Goal: Task Accomplishment & Management: Manage account settings

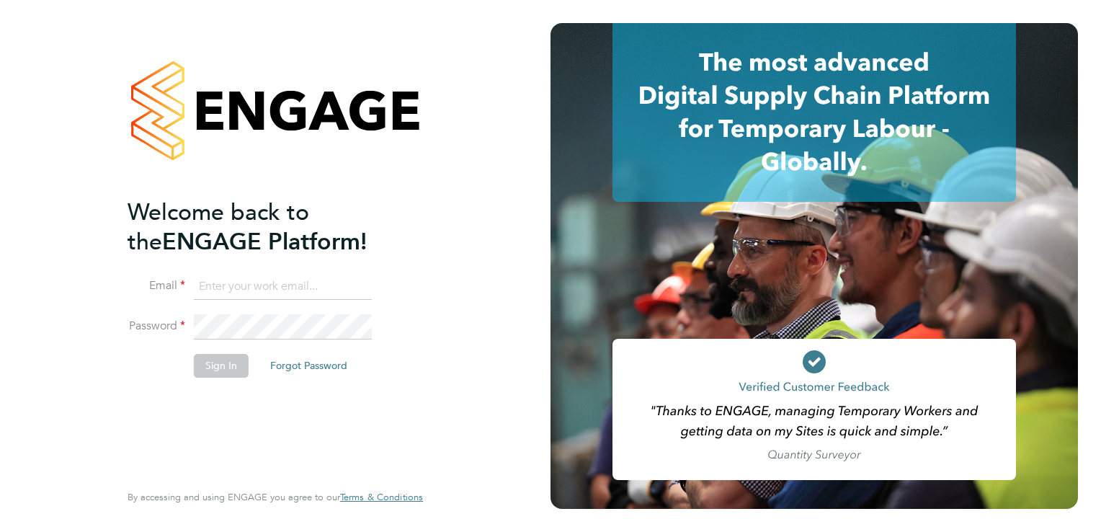
type input "[EMAIL_ADDRESS][DOMAIN_NAME]"
click at [206, 370] on button "Sign In" at bounding box center [221, 365] width 55 height 23
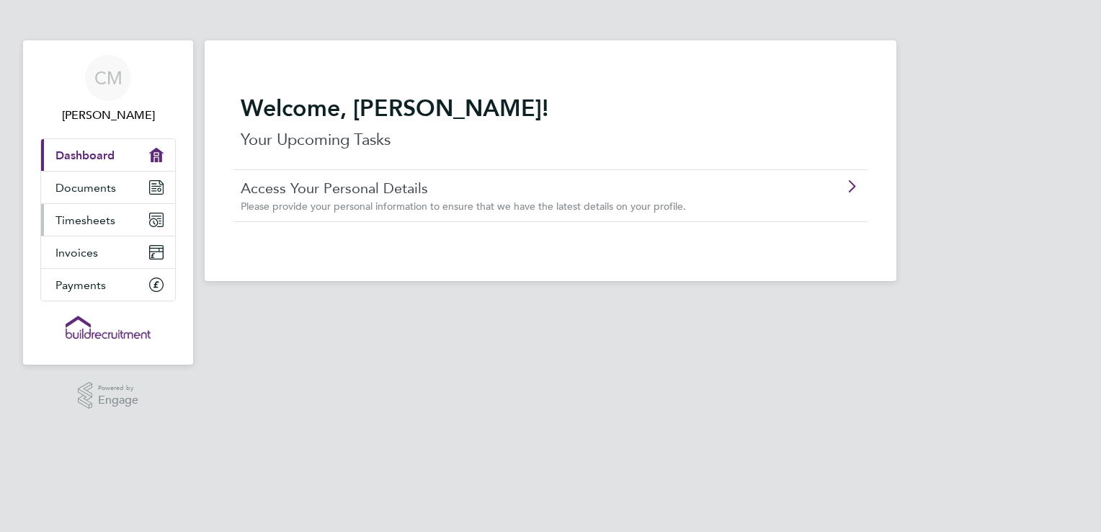
click at [98, 219] on span "Timesheets" at bounding box center [86, 220] width 60 height 14
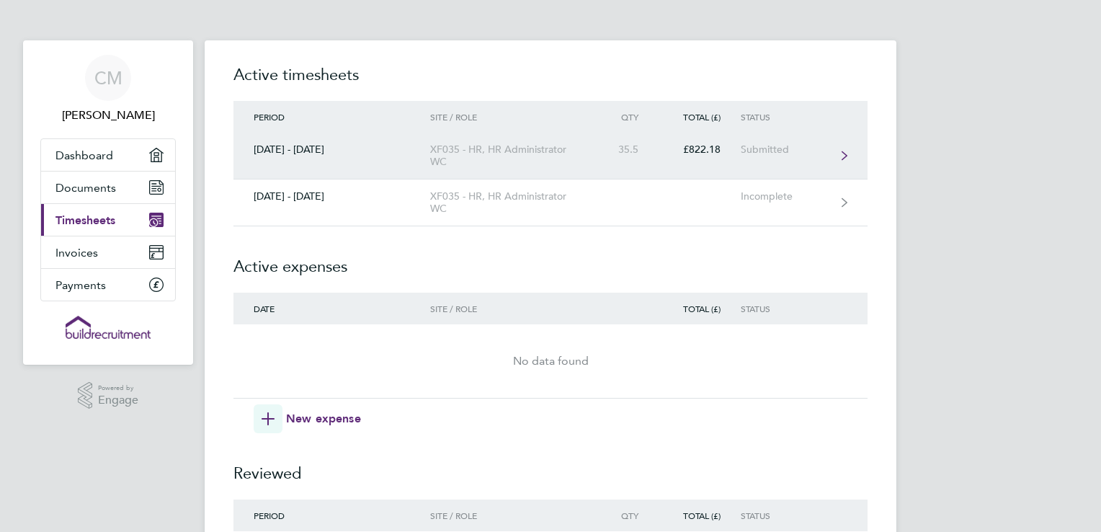
click at [557, 149] on div "XF035 - HR, HR Administrator WC" at bounding box center [512, 155] width 165 height 25
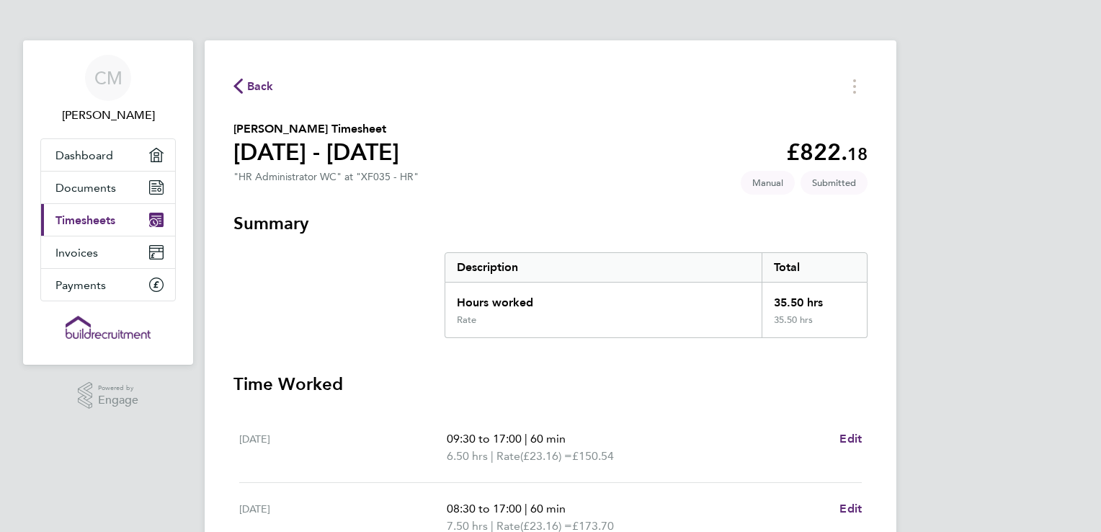
click at [79, 215] on span "Timesheets" at bounding box center [86, 220] width 60 height 14
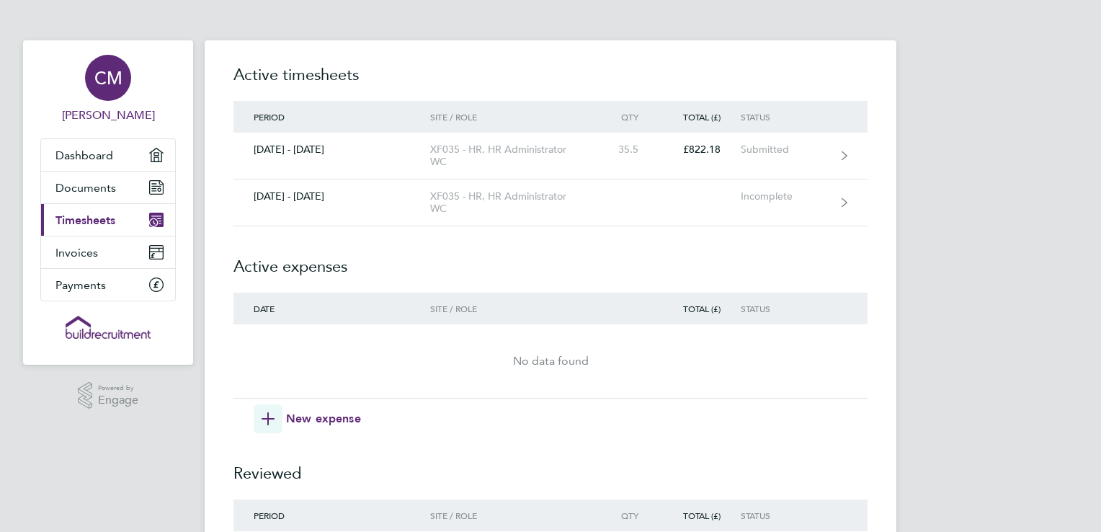
click at [121, 112] on span "[PERSON_NAME]" at bounding box center [108, 115] width 136 height 17
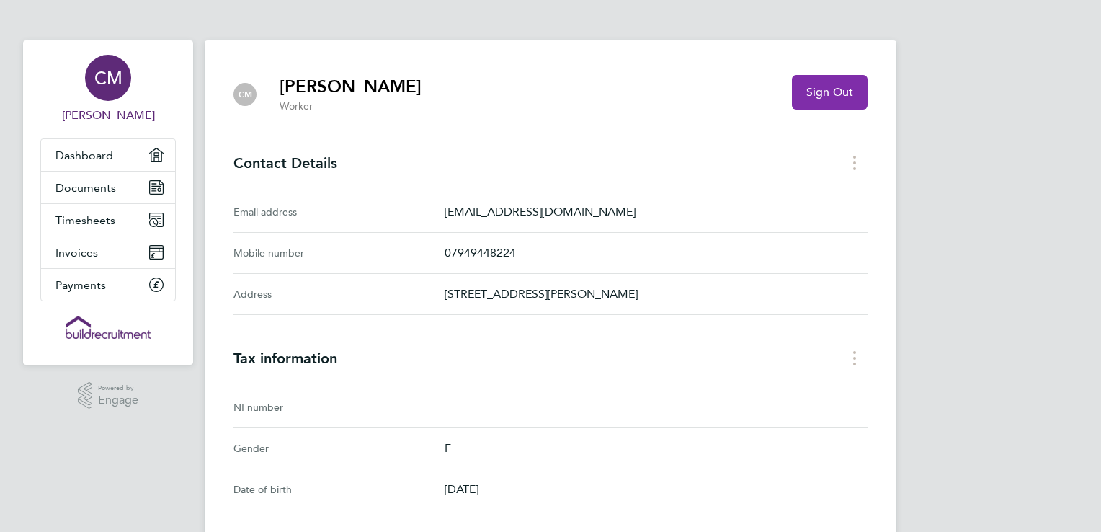
click at [820, 94] on span "Sign Out" at bounding box center [830, 92] width 47 height 14
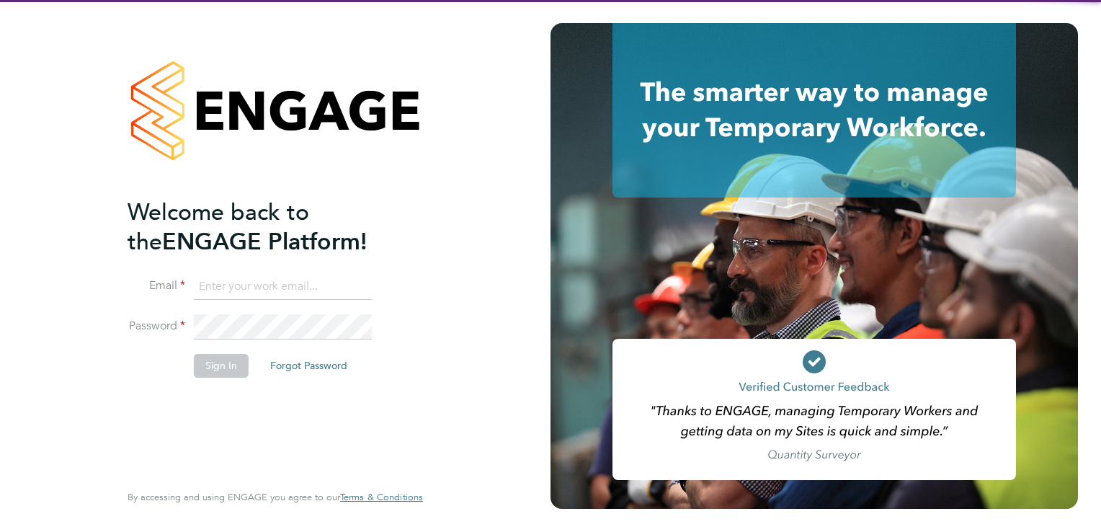
type input "[EMAIL_ADDRESS][DOMAIN_NAME]"
